Goal: Navigation & Orientation: Find specific page/section

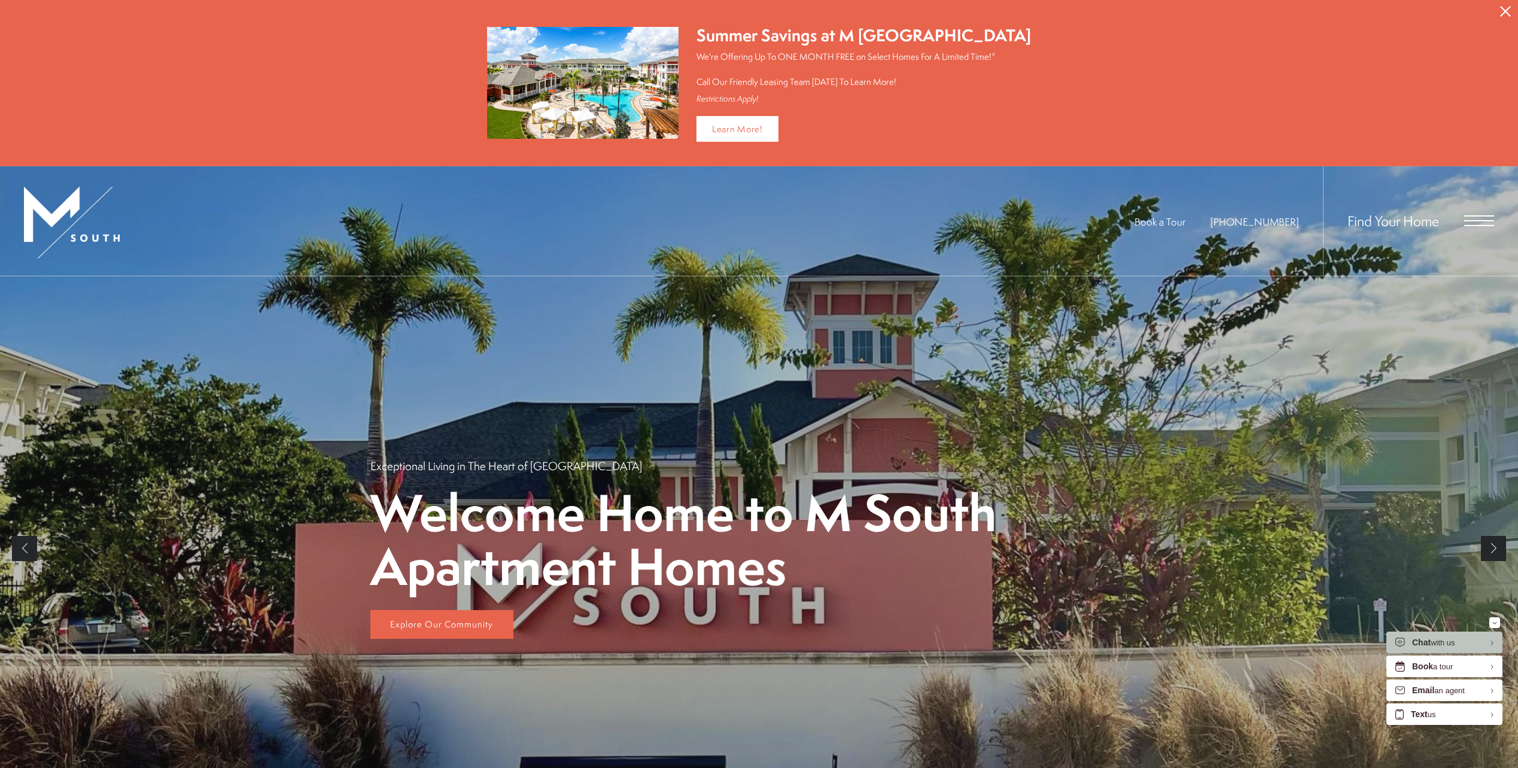
click at [1479, 217] on span "Open Menu" at bounding box center [1479, 215] width 30 height 1
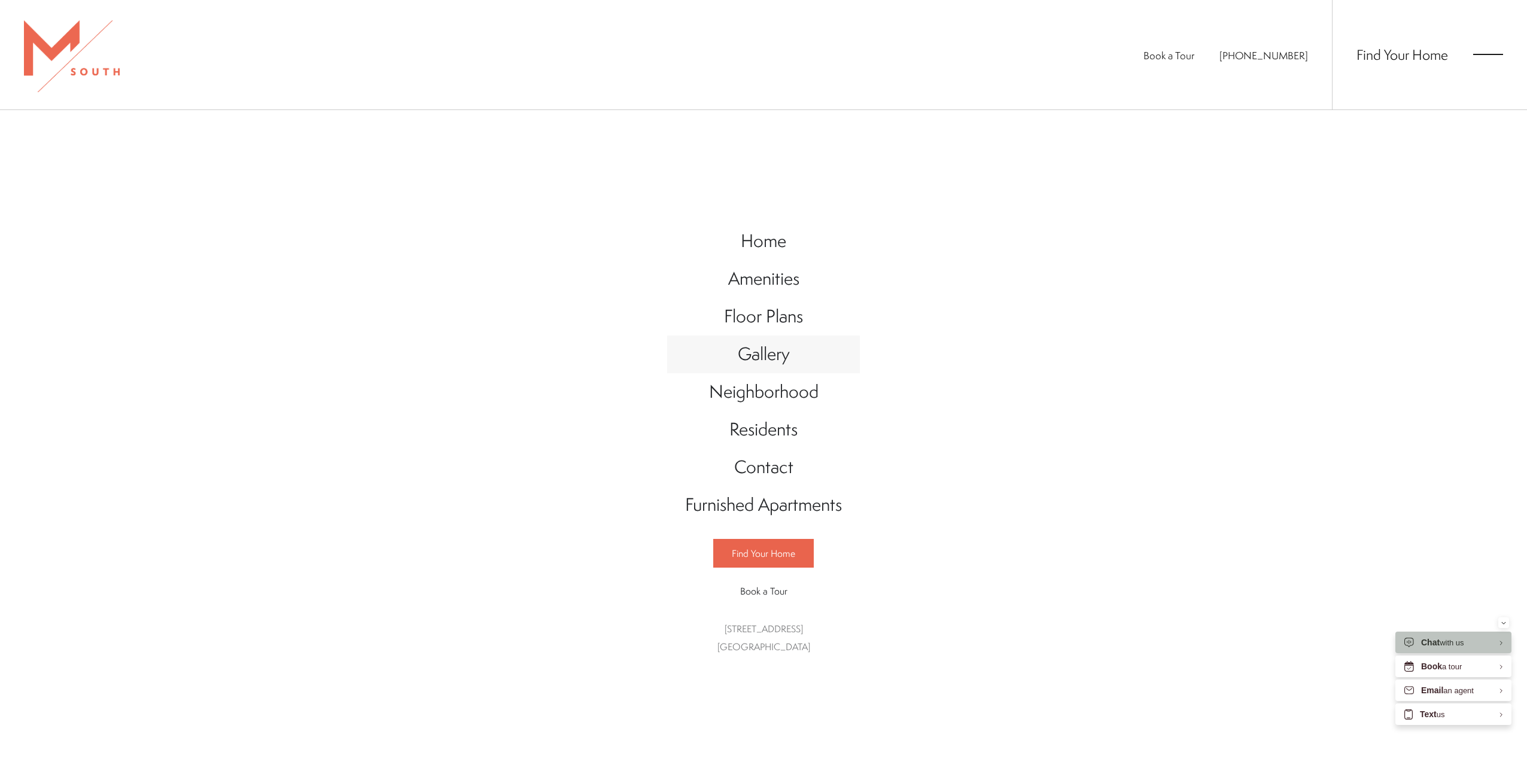
click at [762, 348] on span "Gallery" at bounding box center [764, 354] width 52 height 25
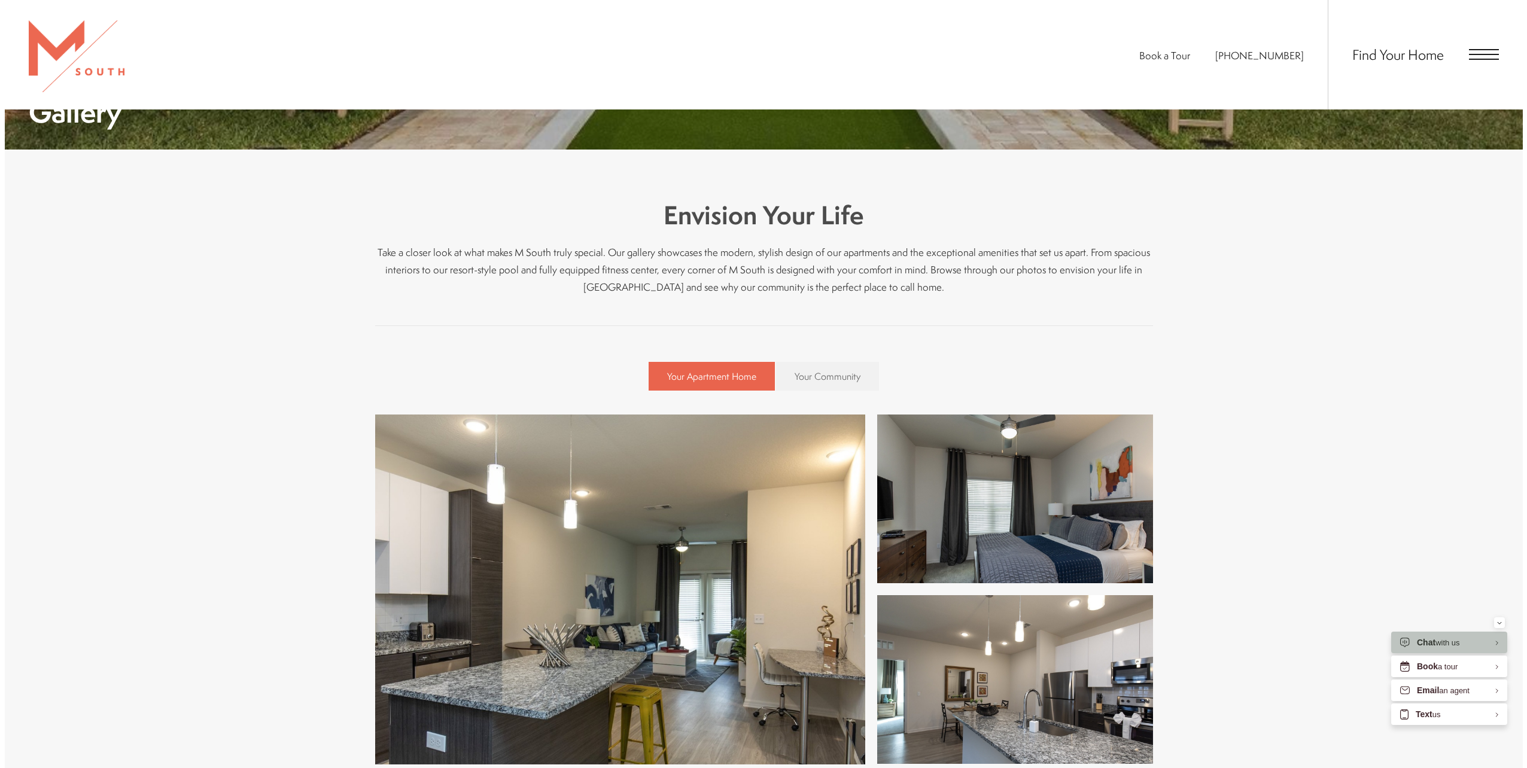
scroll to position [658, 0]
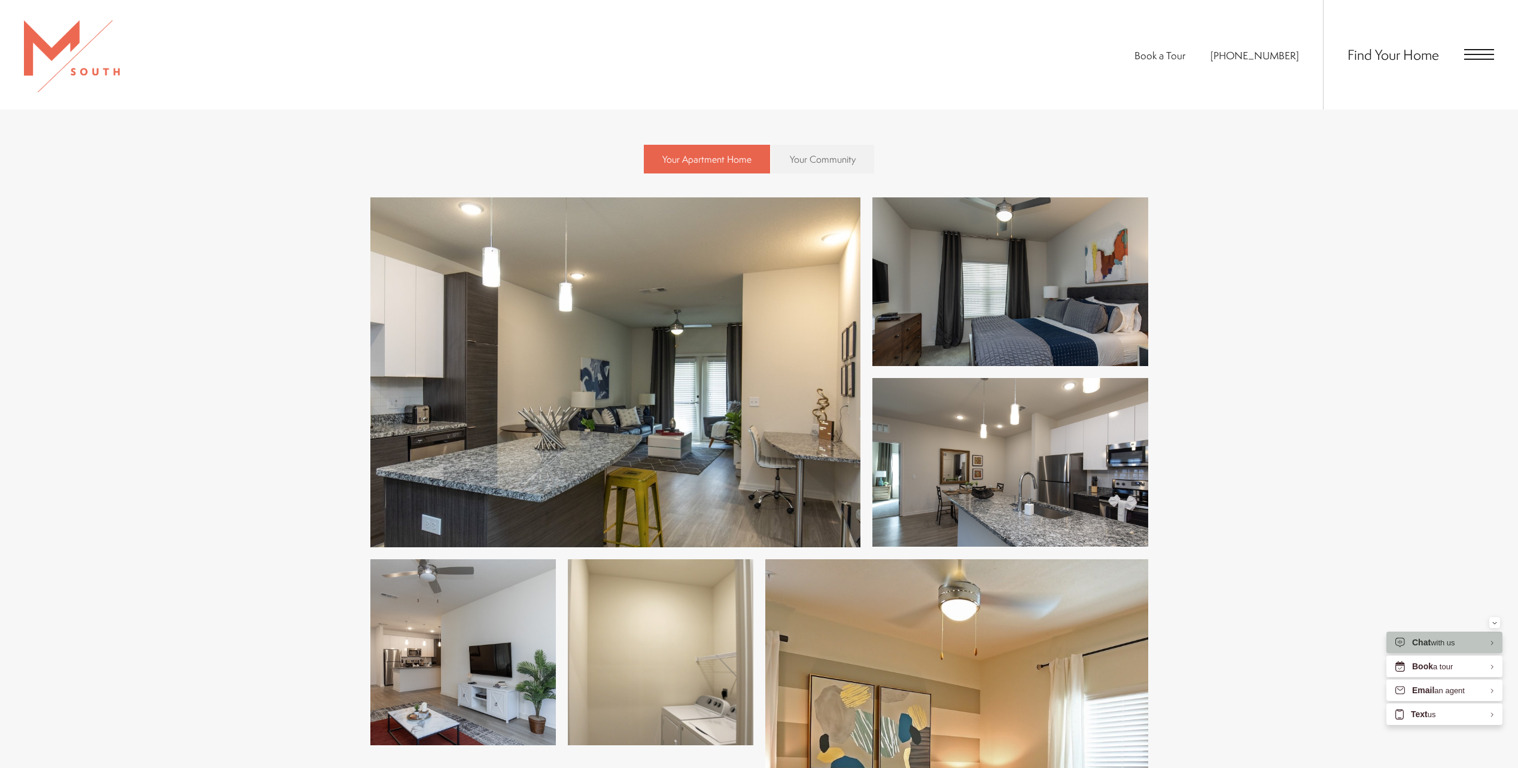
click at [683, 362] on img at bounding box center [615, 372] width 490 height 350
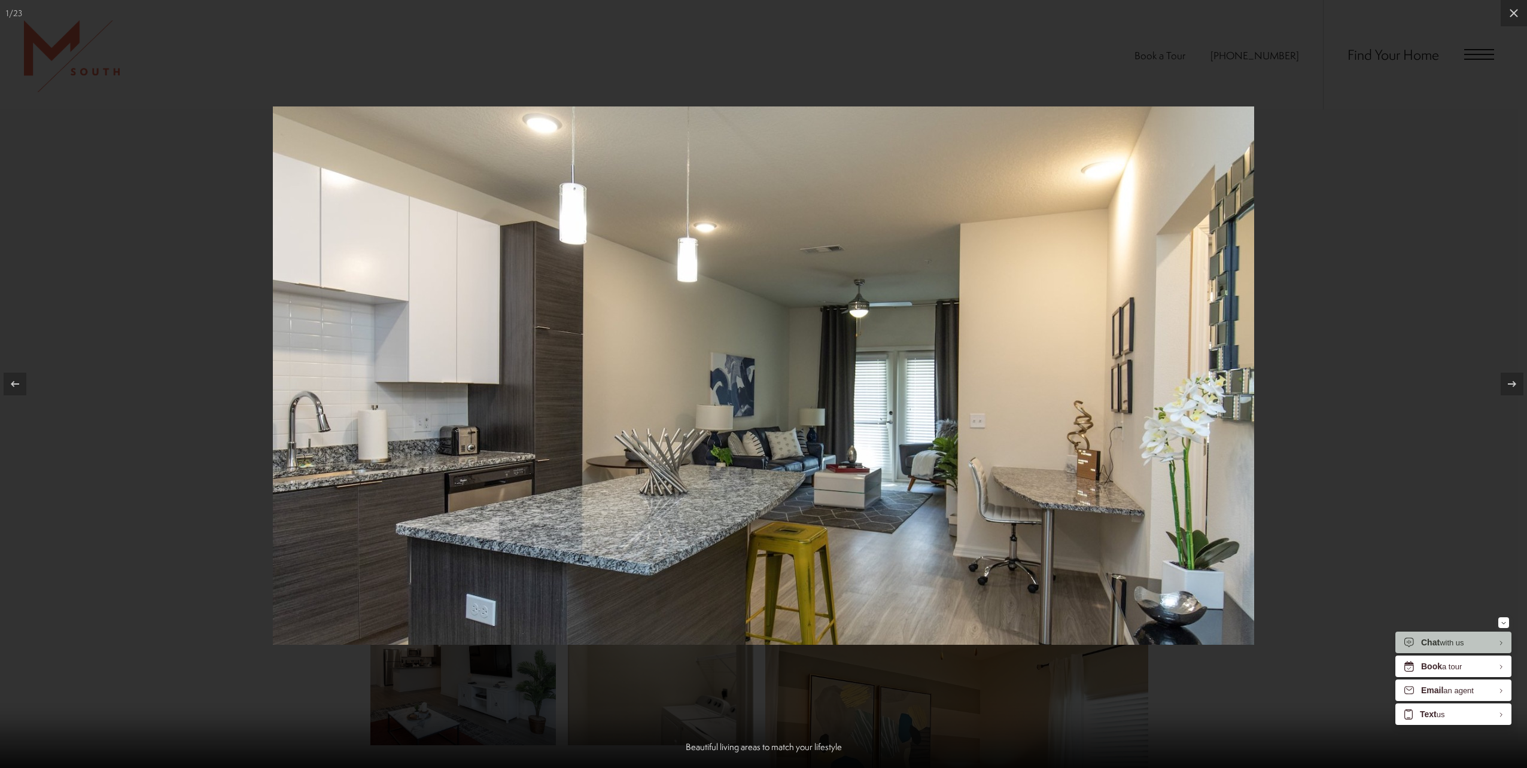
click at [1403, 451] on div at bounding box center [763, 384] width 1527 height 768
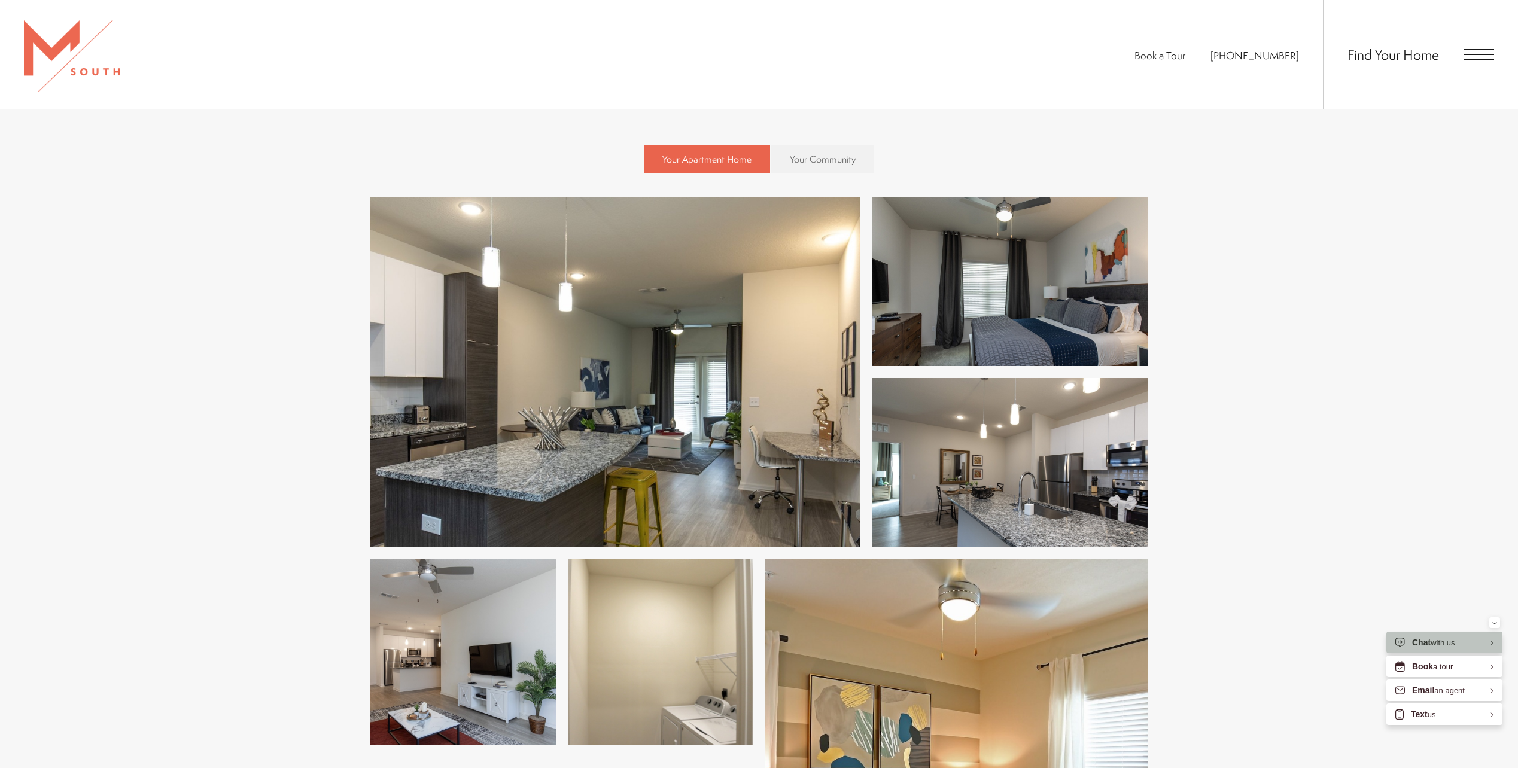
click at [727, 455] on img at bounding box center [615, 372] width 490 height 350
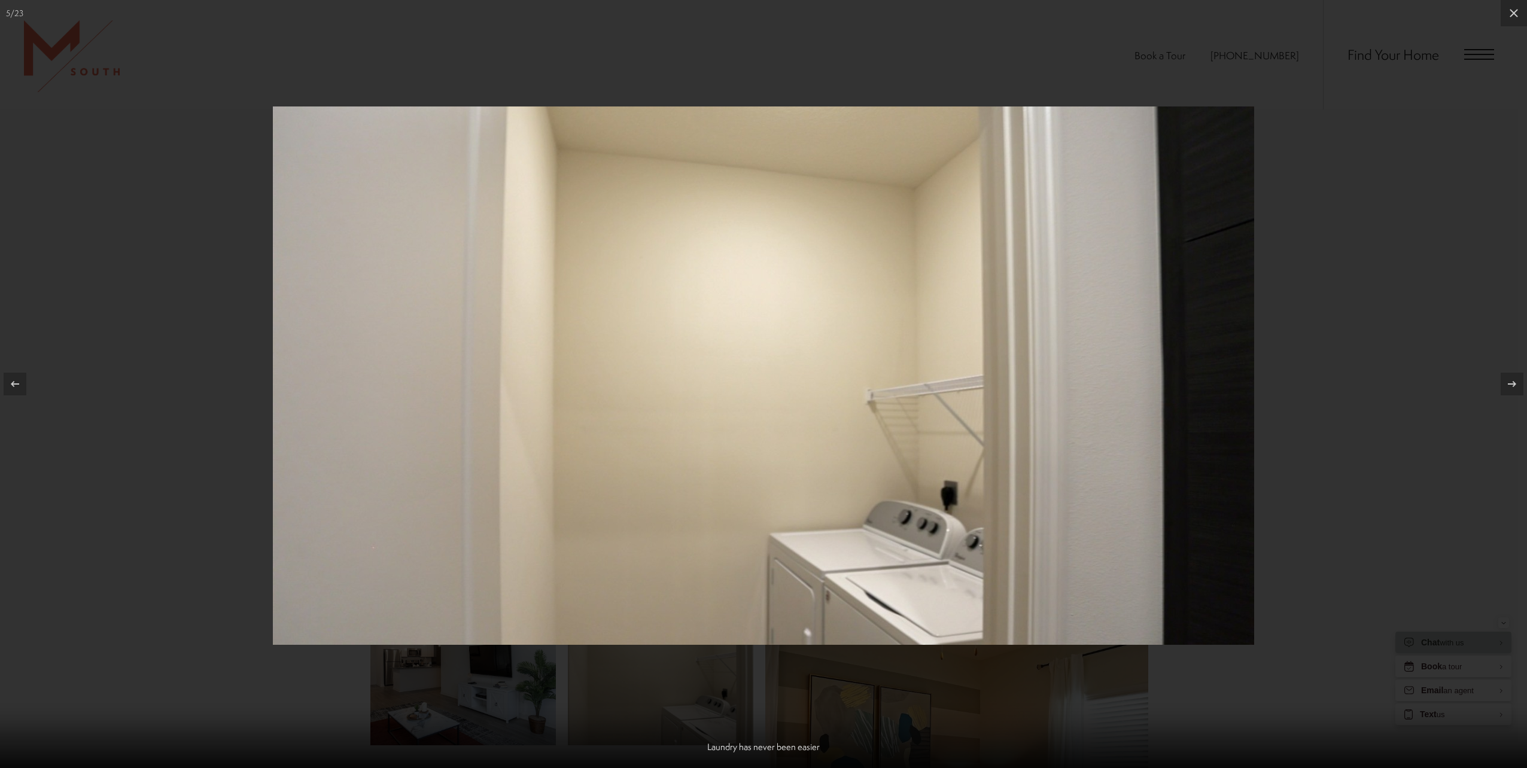
drag, startPoint x: 1103, startPoint y: 8, endPoint x: 1095, endPoint y: 20, distance: 15.1
click at [1102, 8] on div at bounding box center [763, 384] width 1527 height 768
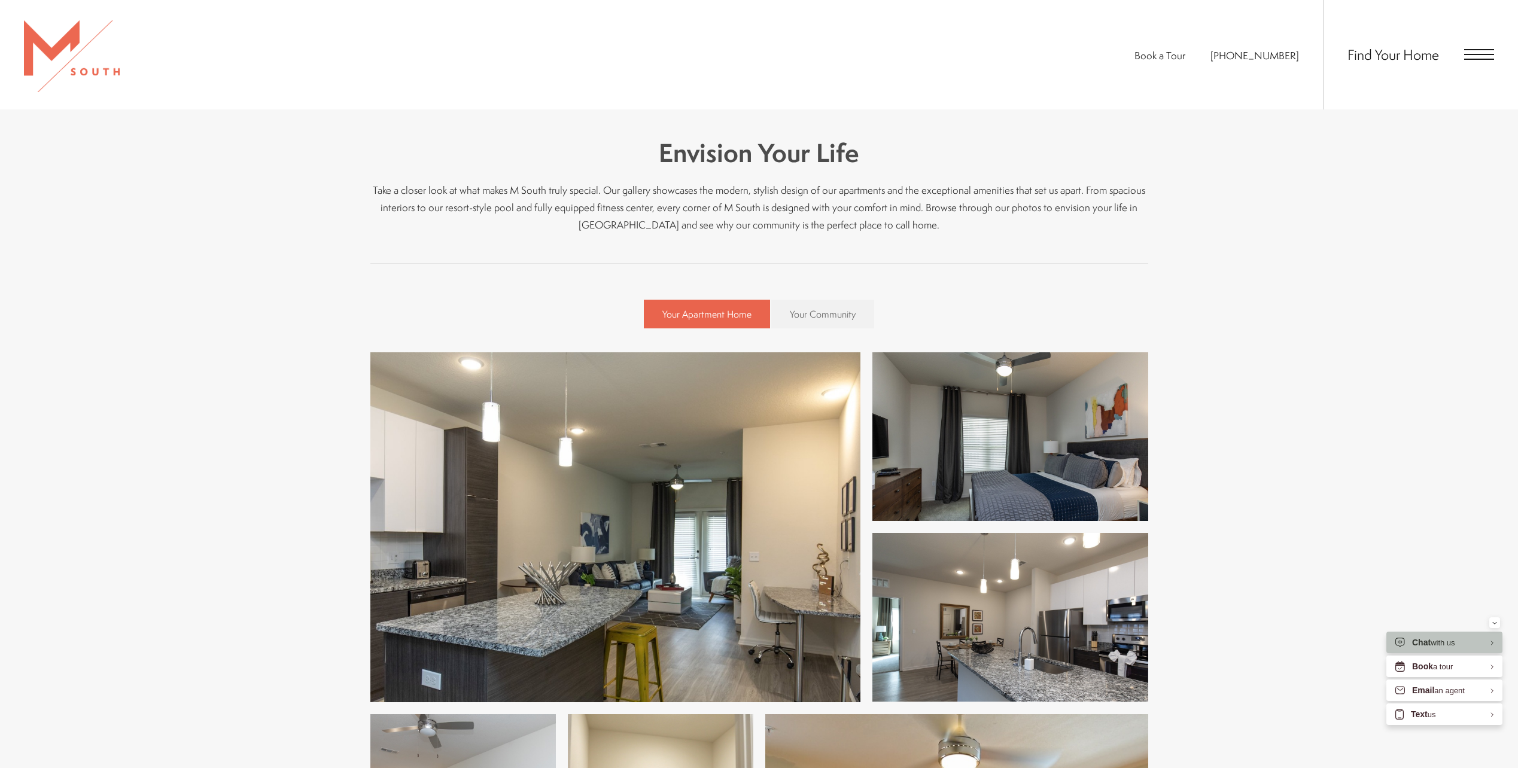
scroll to position [479, 0]
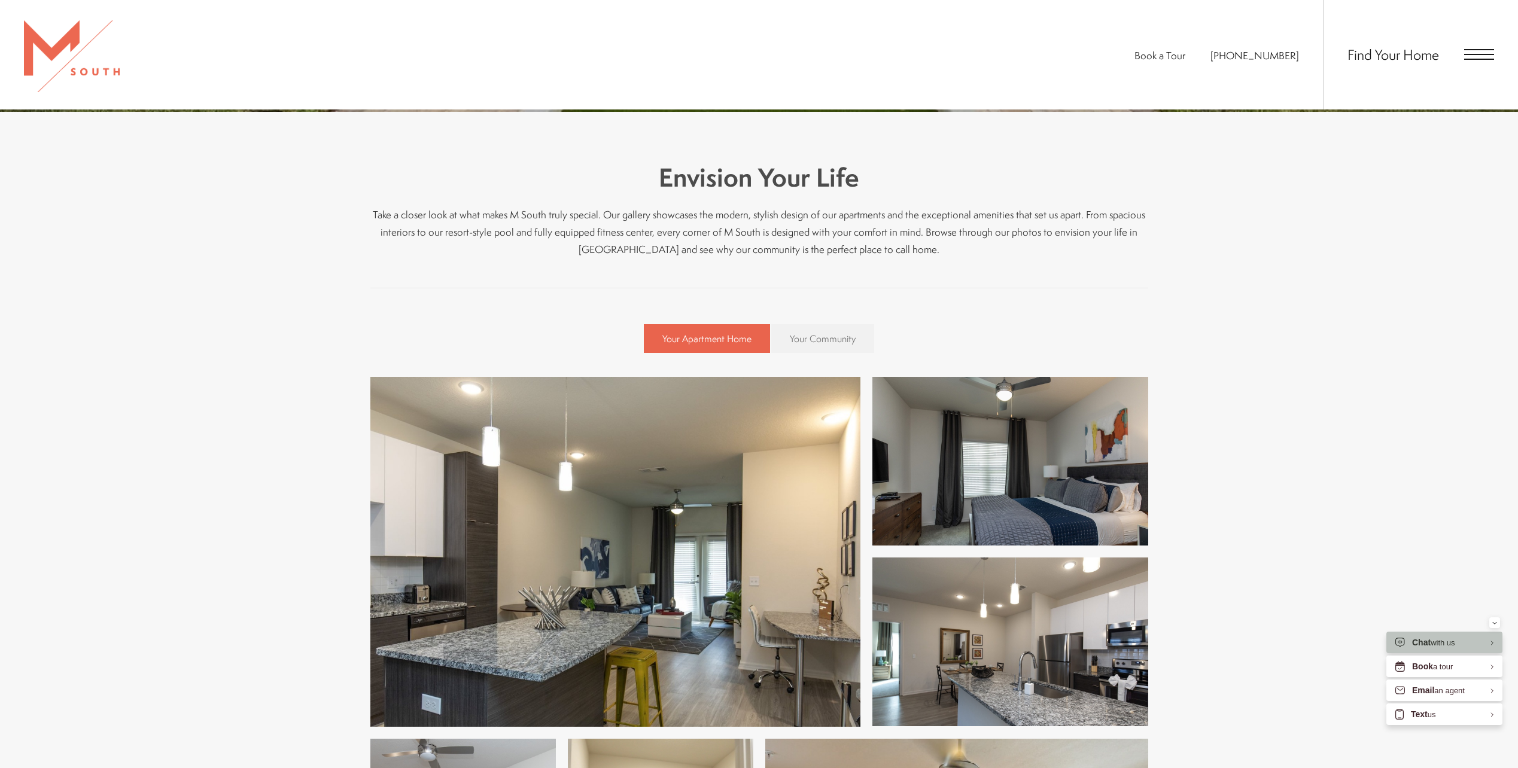
click at [835, 336] on span "Your Community" at bounding box center [823, 338] width 66 height 13
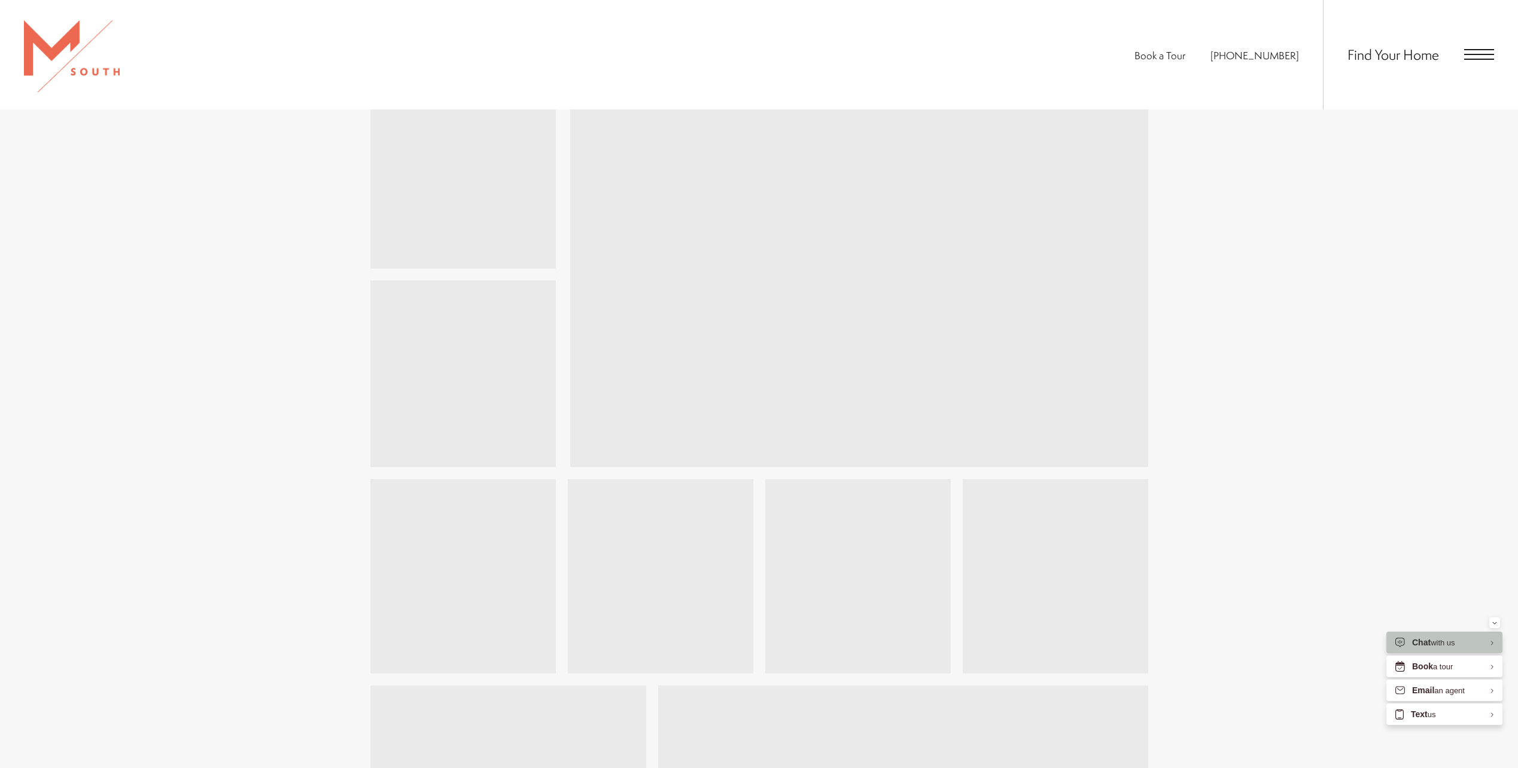
scroll to position [1616, 0]
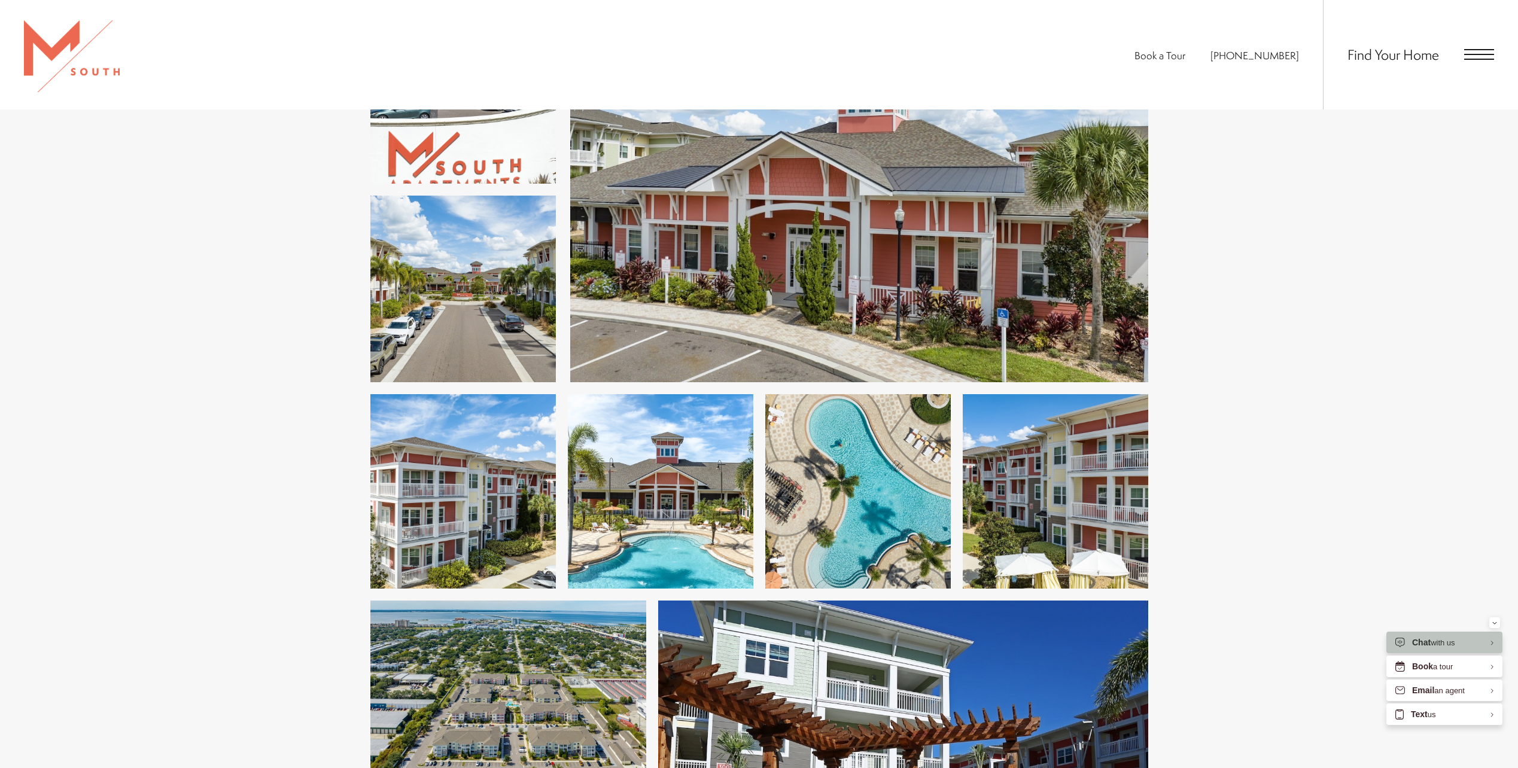
click at [864, 483] on img at bounding box center [858, 491] width 186 height 195
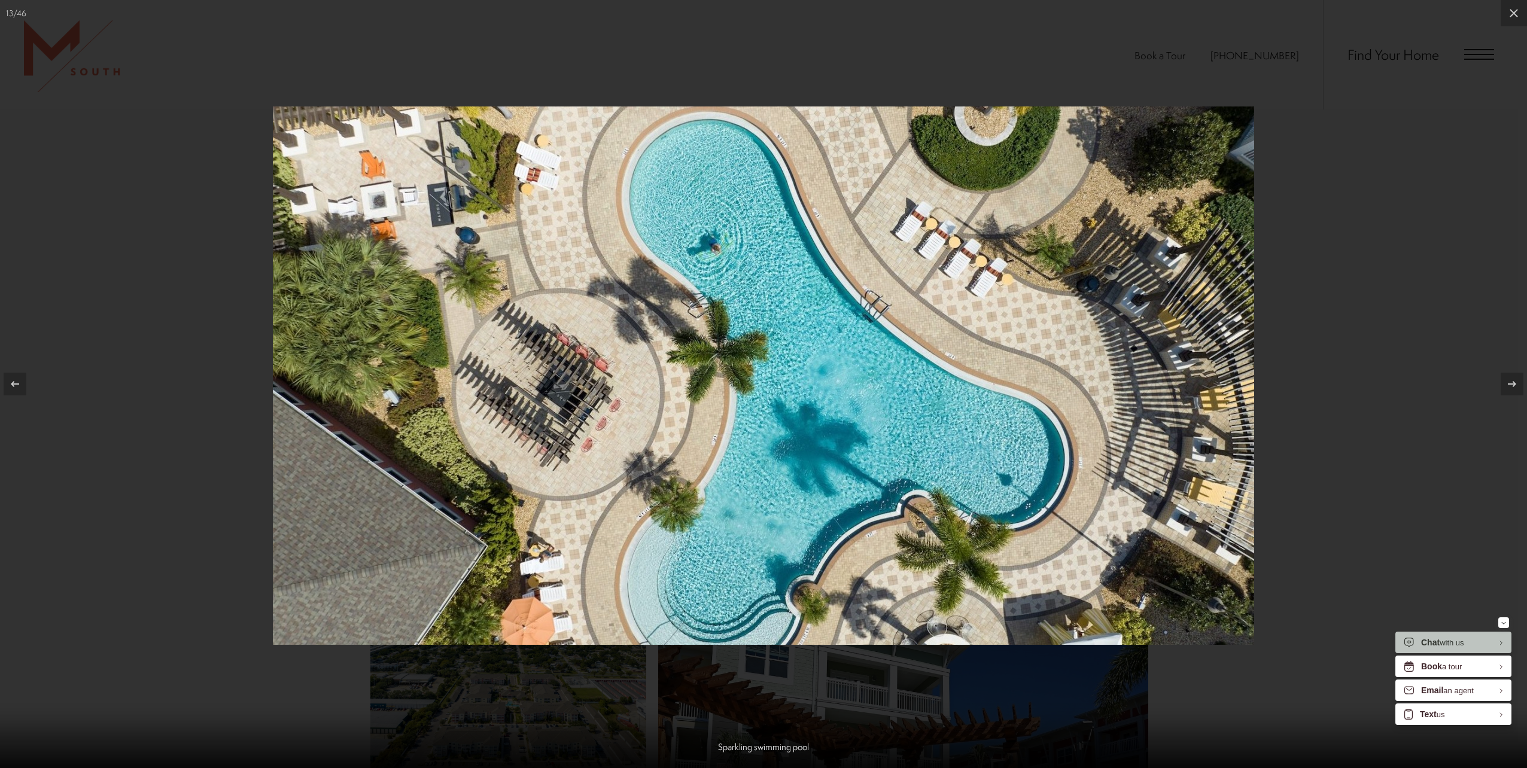
click at [180, 499] on div at bounding box center [763, 384] width 1527 height 768
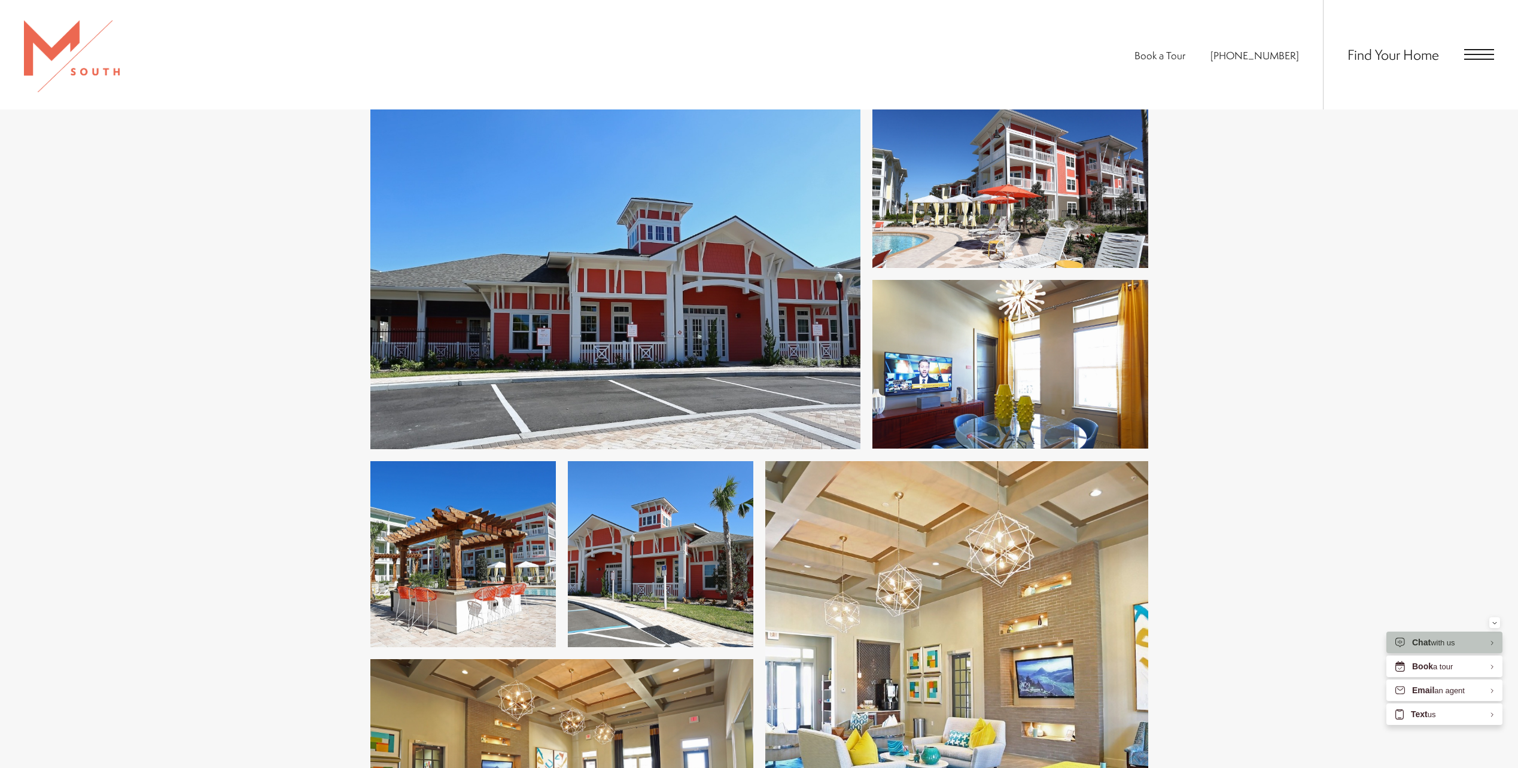
scroll to position [2658, 0]
